Goal: Task Accomplishment & Management: Use online tool/utility

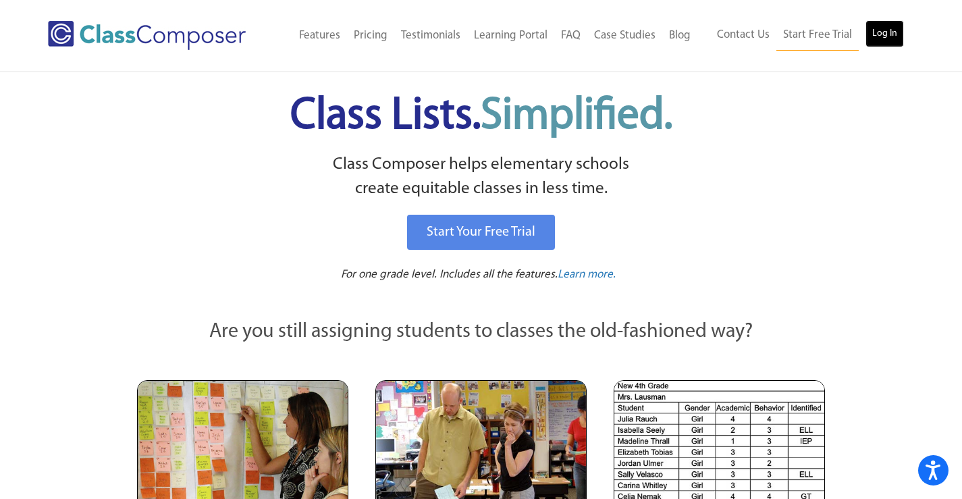
click at [873, 30] on link "Log In" at bounding box center [884, 33] width 38 height 27
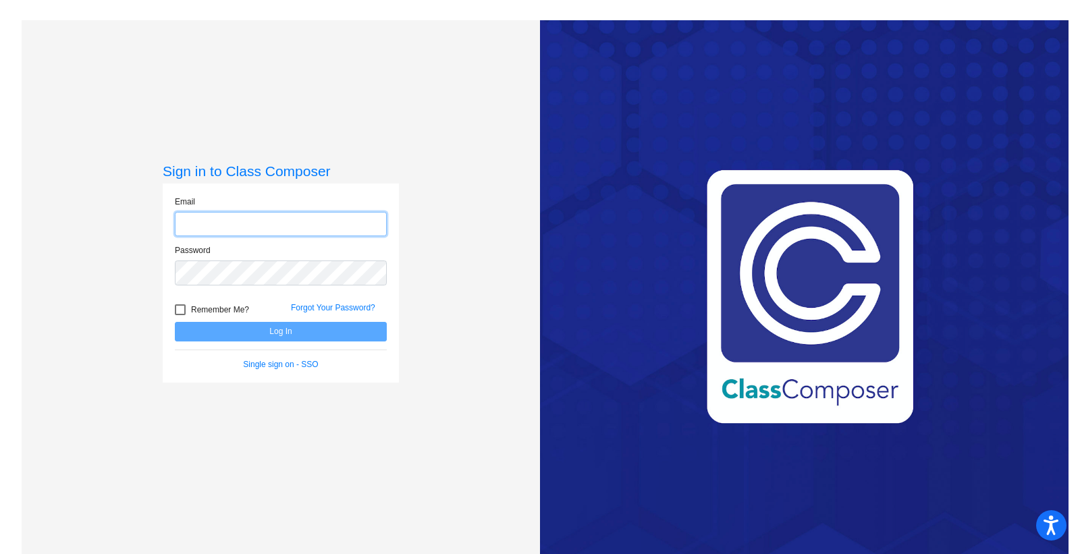
type input "[EMAIL_ADDRESS][DOMAIN_NAME]"
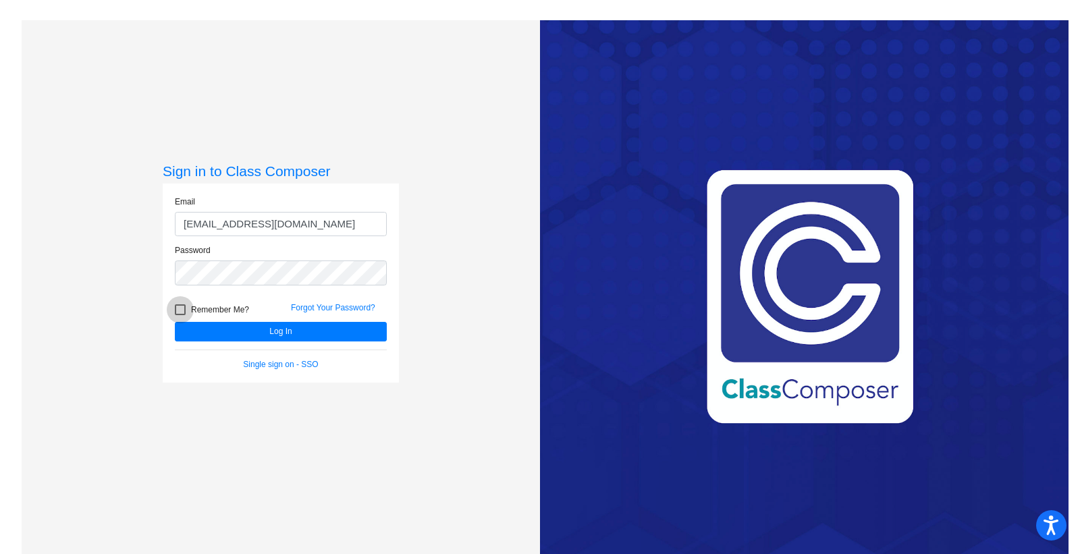
click at [179, 313] on div at bounding box center [180, 309] width 11 height 11
click at [180, 315] on input "Remember Me?" at bounding box center [180, 315] width 1 height 1
checkbox input "true"
click at [263, 331] on button "Log In" at bounding box center [281, 332] width 212 height 20
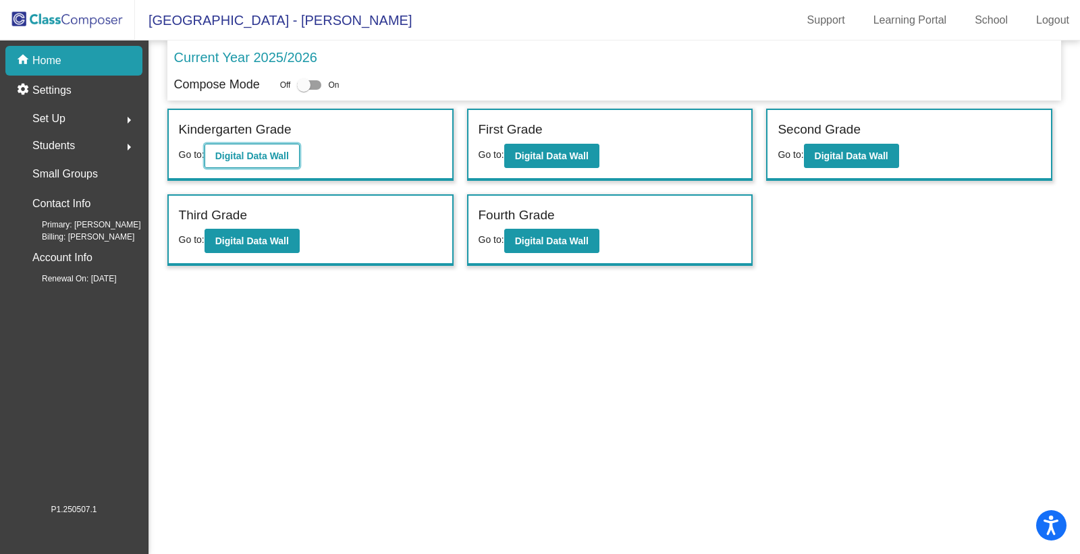
click at [278, 151] on b "Digital Data Wall" at bounding box center [252, 156] width 74 height 11
